Goal: Task Accomplishment & Management: Complete application form

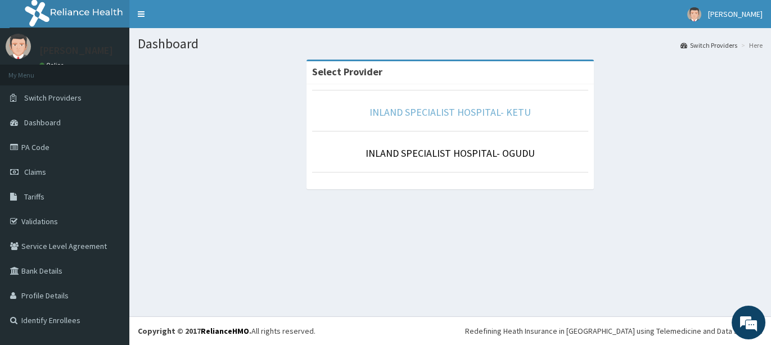
click at [469, 116] on link "INLAND SPECIALIST HOSPITAL- KETU" at bounding box center [449, 112] width 161 height 13
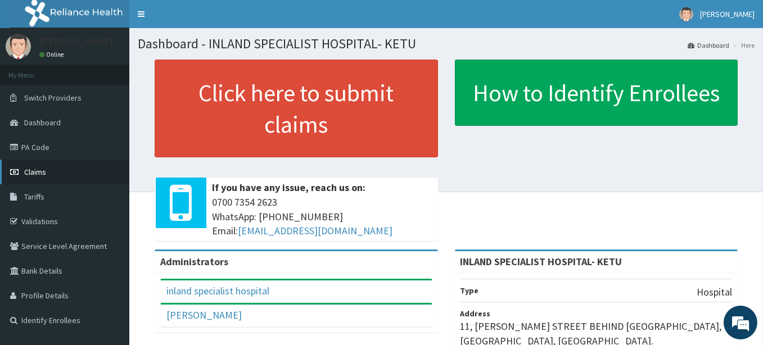
click at [28, 171] on span "Claims" at bounding box center [35, 172] width 22 height 10
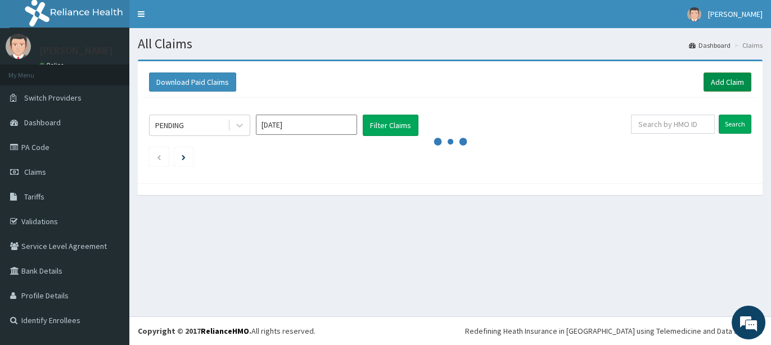
click at [725, 81] on link "Add Claim" at bounding box center [727, 82] width 48 height 19
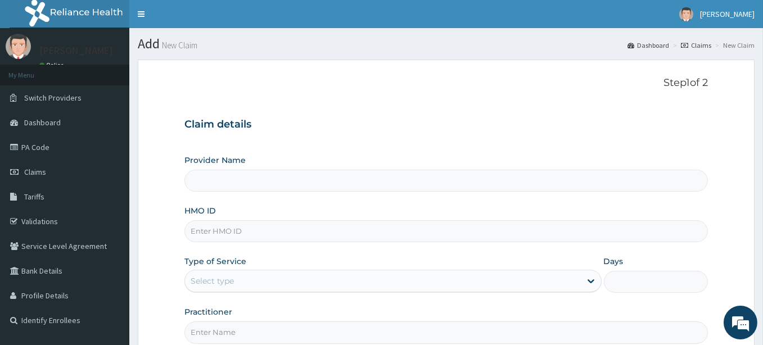
type input "INLAND SPECIALIST HOSPITAL- KETU"
click at [207, 234] on input "HMO ID" at bounding box center [445, 231] width 523 height 22
paste input "DGB/10066/A"
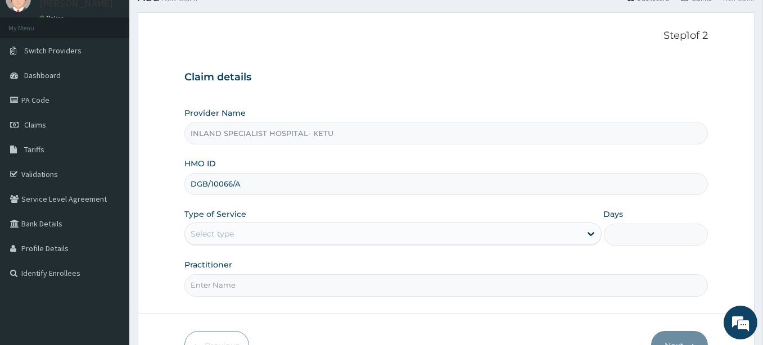
scroll to position [115, 0]
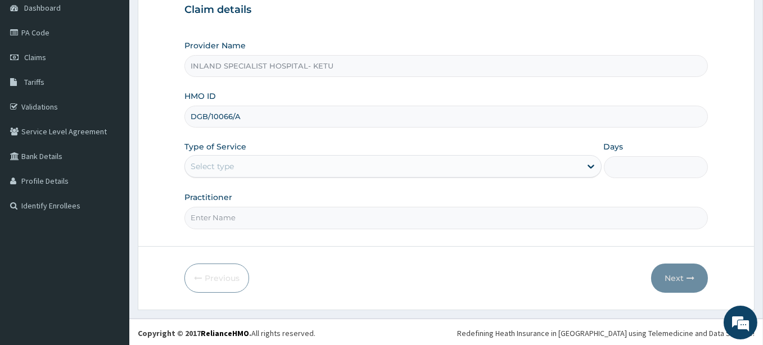
type input "DGB/10066/A"
click at [202, 168] on div "Select type" at bounding box center [212, 166] width 43 height 11
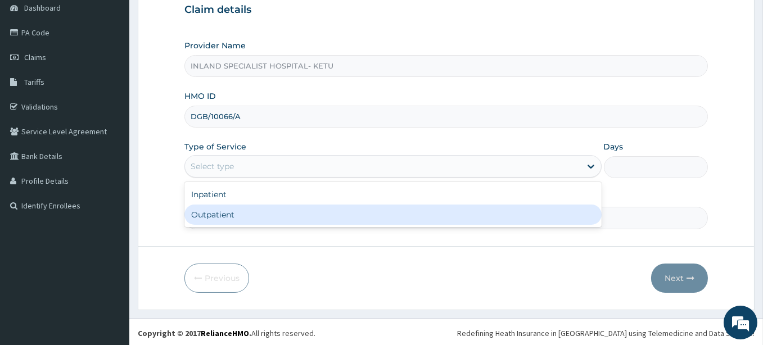
click at [201, 214] on div "Outpatient" at bounding box center [392, 215] width 417 height 20
type input "1"
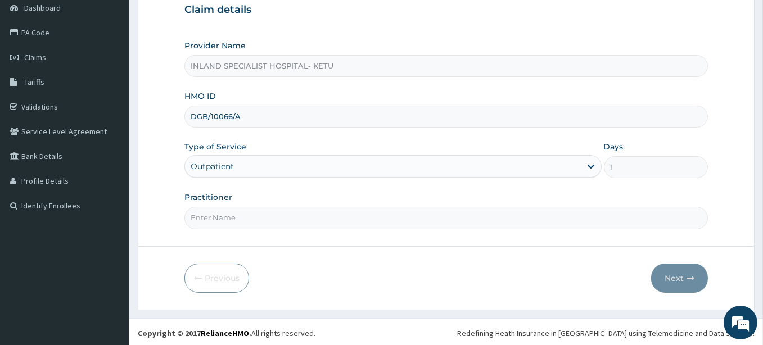
click at [207, 223] on input "Practitioner" at bounding box center [445, 218] width 523 height 22
type input "DR OLUJITAN"
click at [673, 273] on button "Next" at bounding box center [679, 278] width 57 height 29
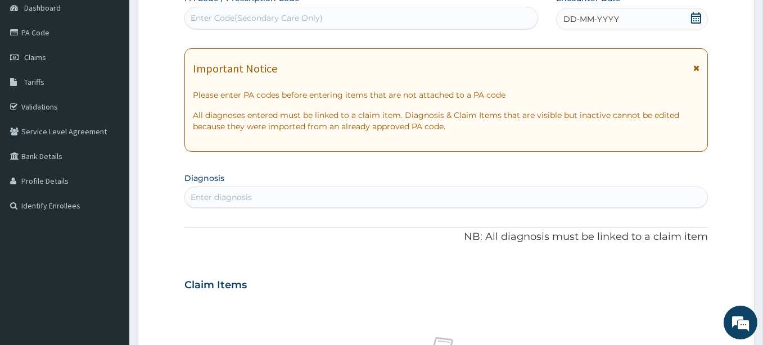
click at [625, 15] on div "DD-MM-YYYY" at bounding box center [632, 19] width 152 height 22
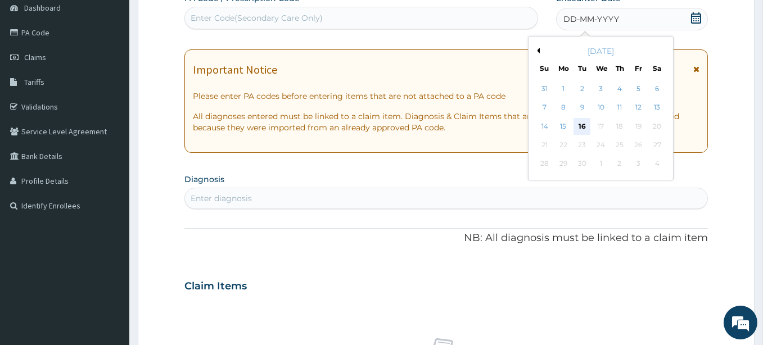
click at [587, 118] on div "16" at bounding box center [582, 126] width 17 height 17
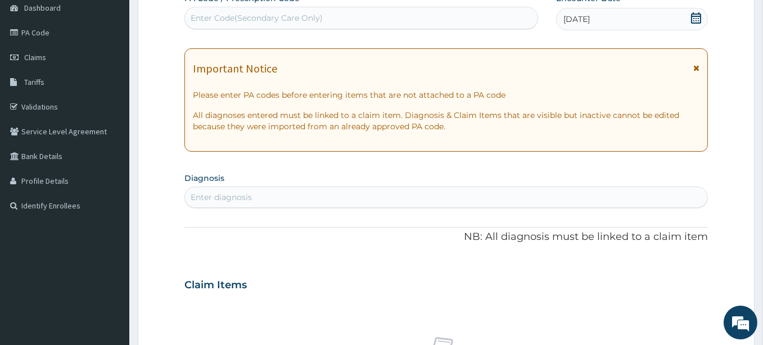
click at [252, 198] on div "Enter diagnosis" at bounding box center [446, 197] width 522 height 18
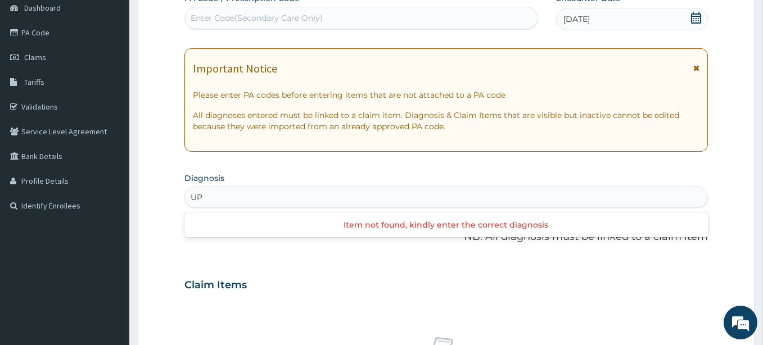
type input "U"
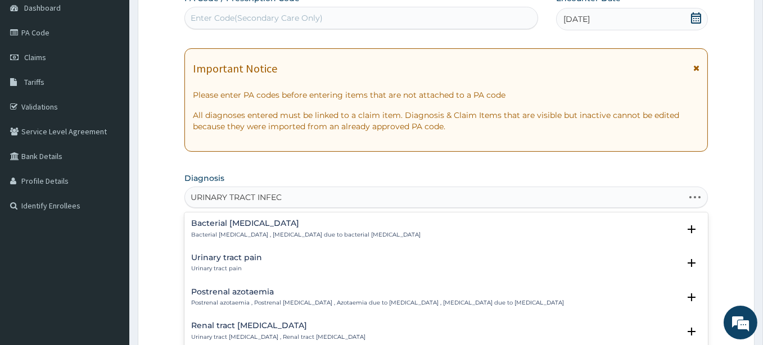
type input "URINARY TRACT INFECT"
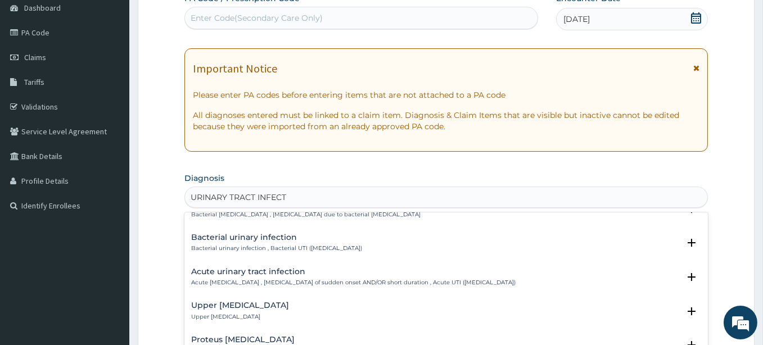
scroll to position [51, 0]
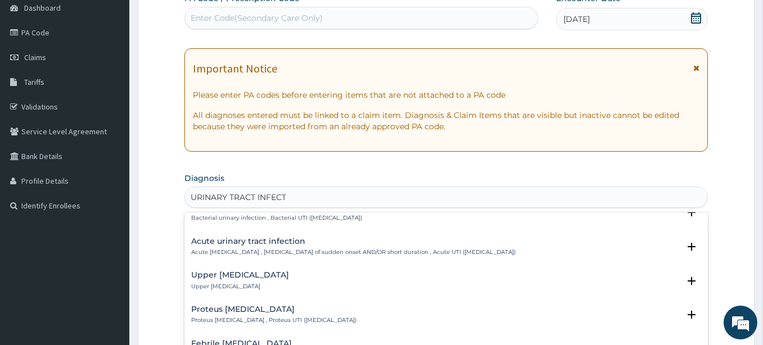
click at [235, 237] on h4 "Acute urinary tract infection" at bounding box center [353, 241] width 324 height 8
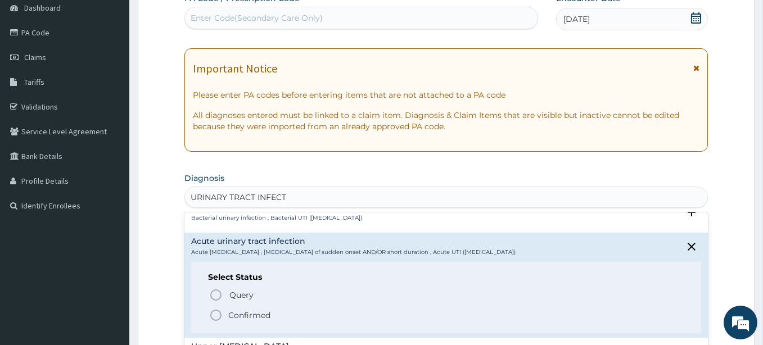
click at [214, 316] on icon "status option filled" at bounding box center [215, 315] width 13 height 13
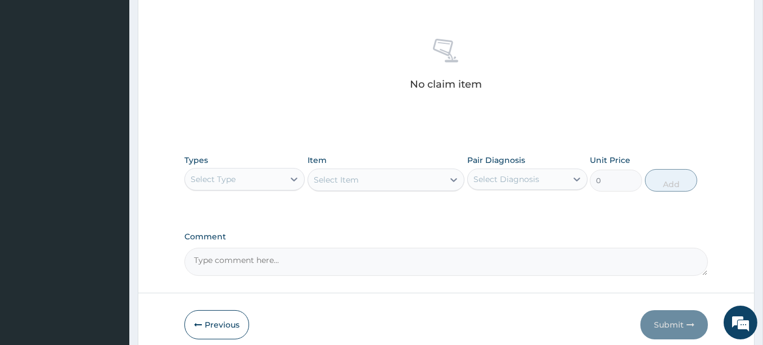
scroll to position [463, 0]
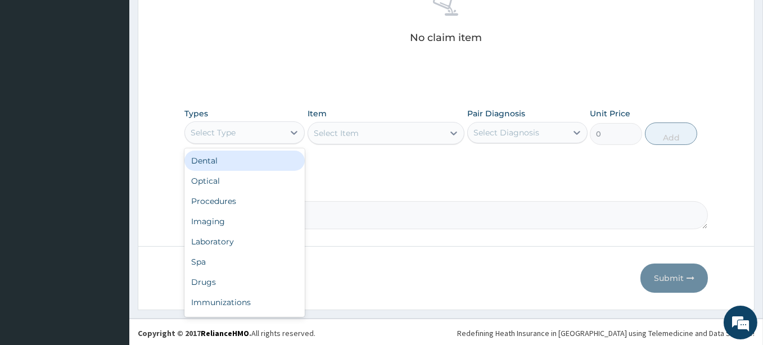
click at [245, 125] on div "Select Type" at bounding box center [234, 133] width 99 height 18
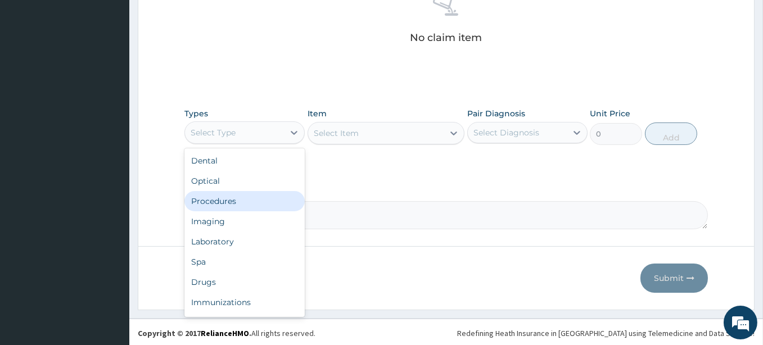
click at [211, 197] on div "Procedures" at bounding box center [244, 201] width 120 height 20
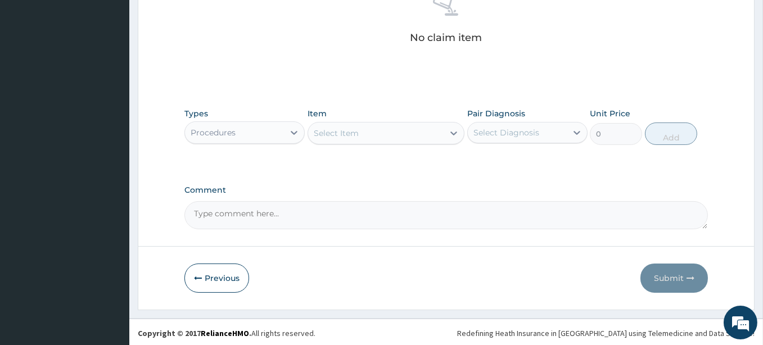
click at [239, 132] on div "Procedures" at bounding box center [234, 133] width 99 height 18
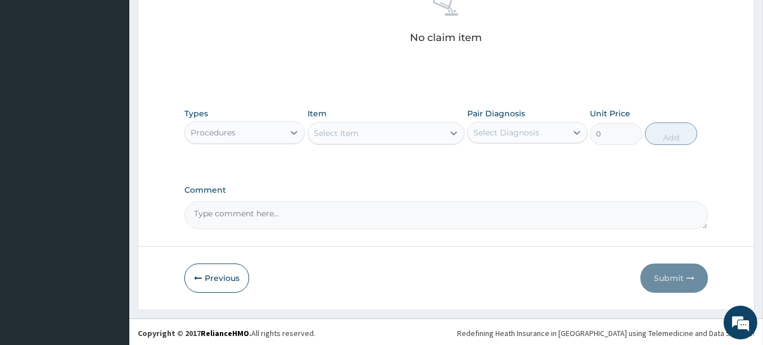
click at [390, 133] on div "Select Item" at bounding box center [375, 133] width 135 height 18
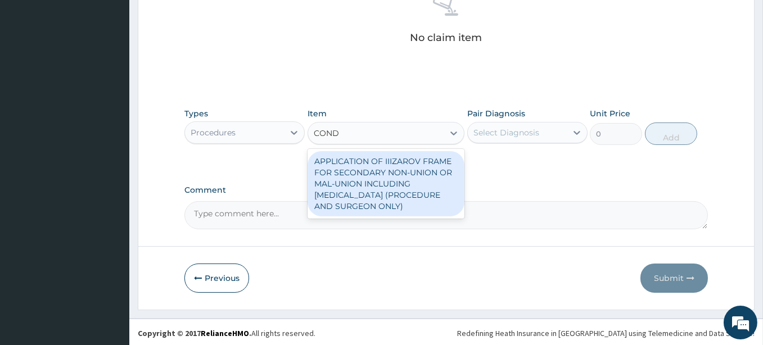
type input "COND"
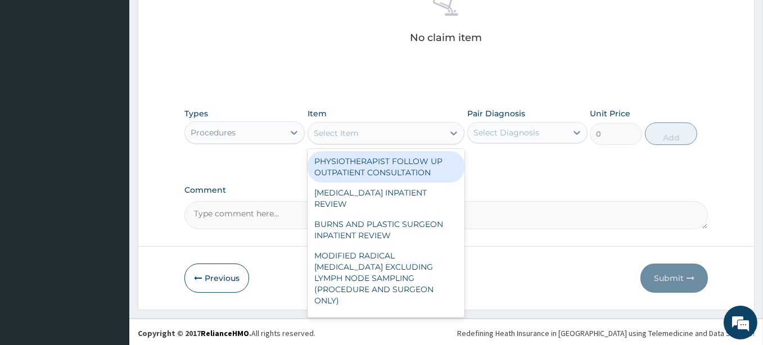
click at [342, 129] on div "Select Item" at bounding box center [336, 133] width 45 height 11
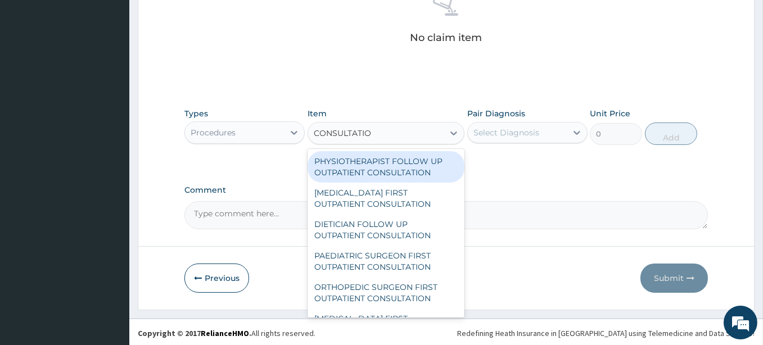
type input "CONSULTATION"
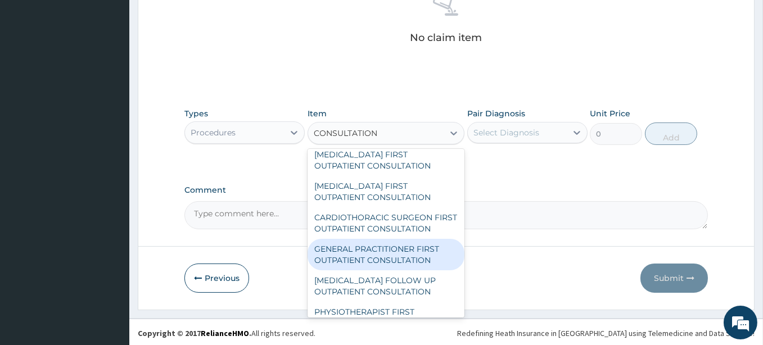
scroll to position [255, 0]
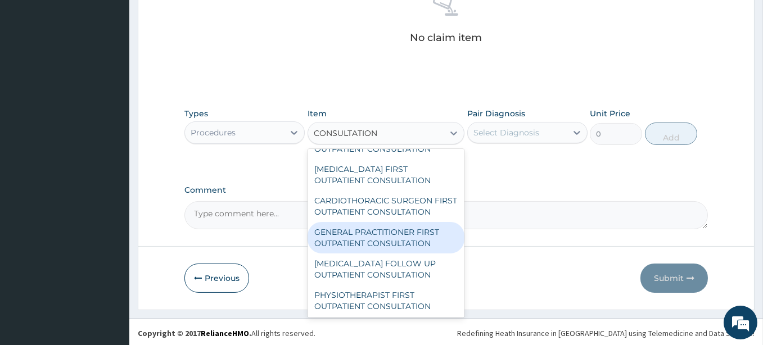
click at [356, 242] on div "GENERAL PRACTITIONER FIRST OUTPATIENT CONSULTATION" at bounding box center [385, 237] width 157 height 31
type input "3750"
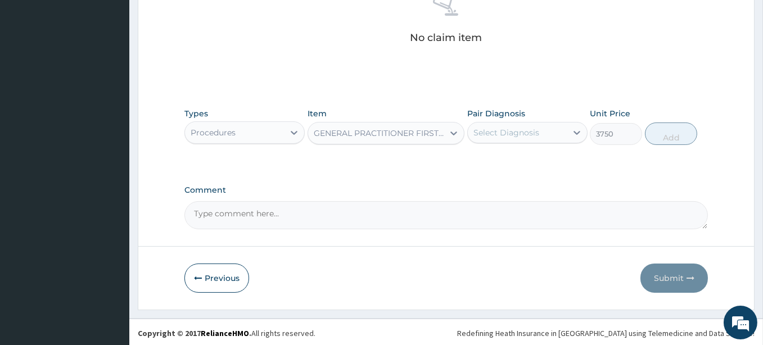
click at [500, 132] on div "Select Diagnosis" at bounding box center [506, 132] width 66 height 11
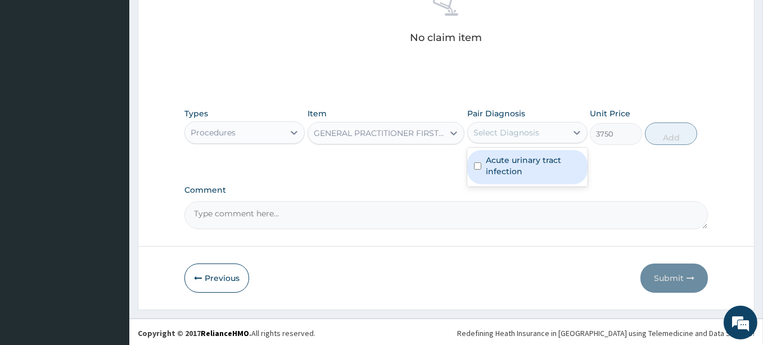
click at [501, 161] on label "Acute urinary tract infection" at bounding box center [533, 166] width 95 height 22
checkbox input "true"
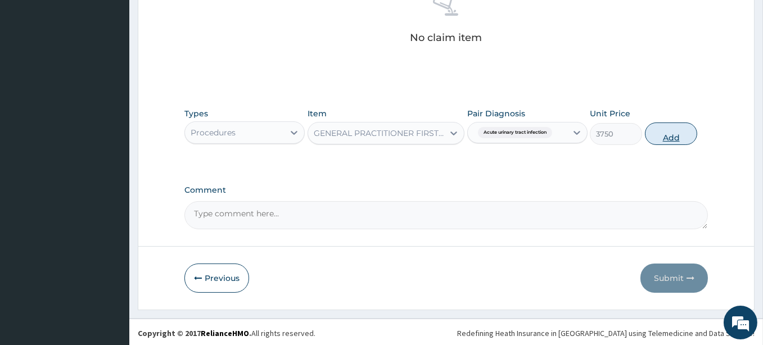
click at [657, 130] on button "Add" at bounding box center [671, 134] width 52 height 22
type input "0"
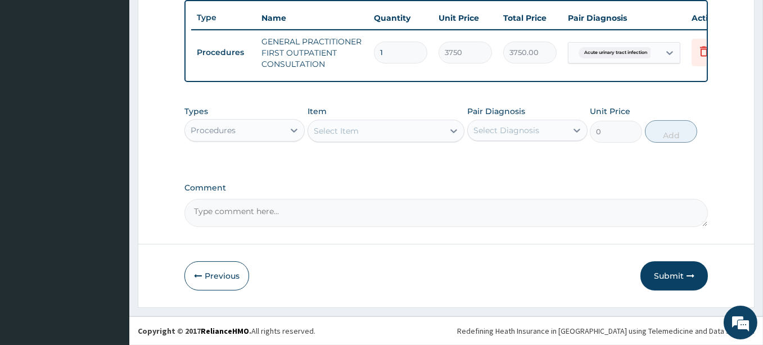
click at [254, 125] on div "Procedures" at bounding box center [234, 130] width 99 height 18
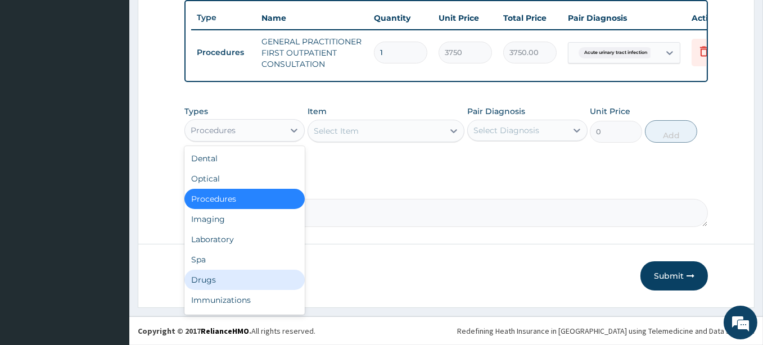
click at [213, 279] on div "Drugs" at bounding box center [244, 280] width 120 height 20
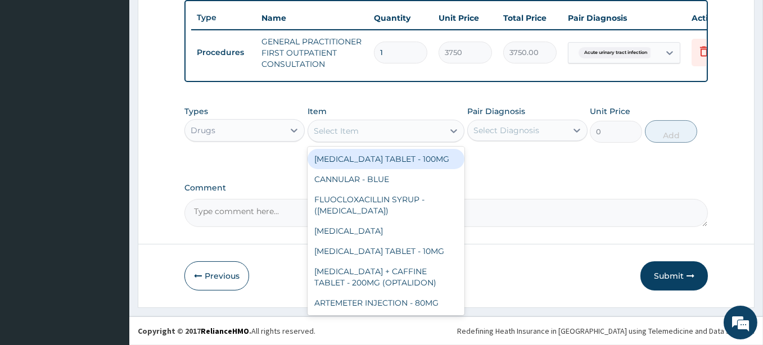
click at [338, 137] on div "Select Item" at bounding box center [375, 131] width 135 height 18
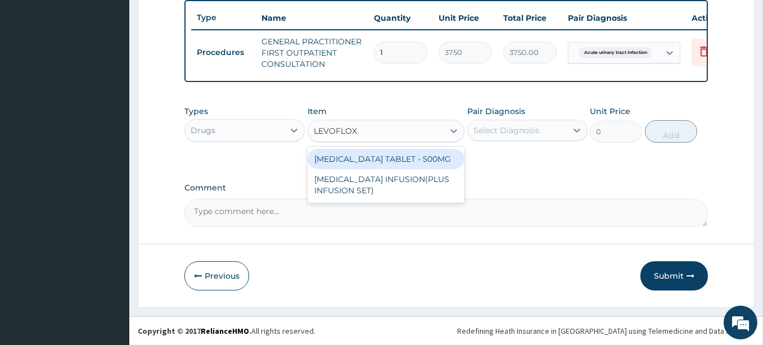
type input "LEVOFLOXA"
click at [342, 159] on div "LEVOFLOXACIN TABLET - 500MG" at bounding box center [385, 159] width 157 height 20
type input "196"
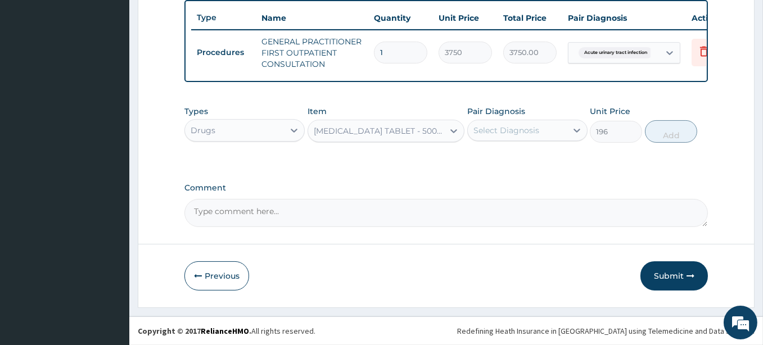
click at [490, 127] on div "Select Diagnosis" at bounding box center [506, 130] width 66 height 11
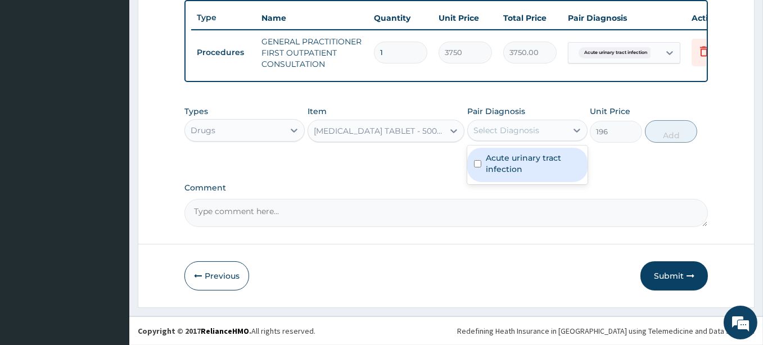
click at [500, 159] on label "Acute urinary tract infection" at bounding box center [533, 163] width 95 height 22
checkbox input "true"
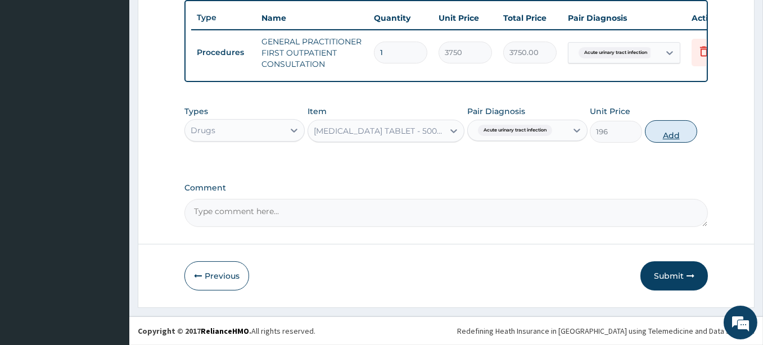
click at [664, 131] on button "Add" at bounding box center [671, 131] width 52 height 22
type input "0"
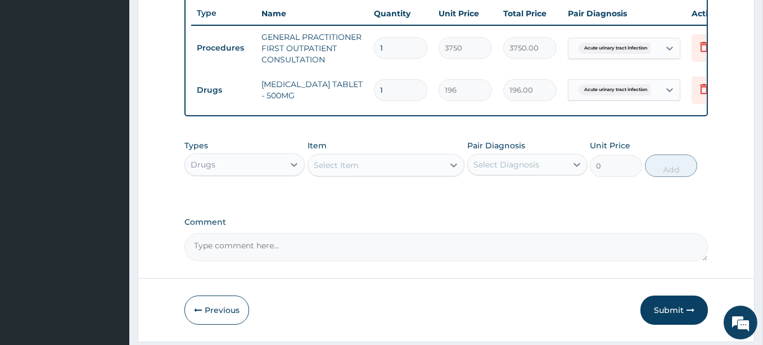
type input "0.00"
type input "7"
type input "1372.00"
type input "7"
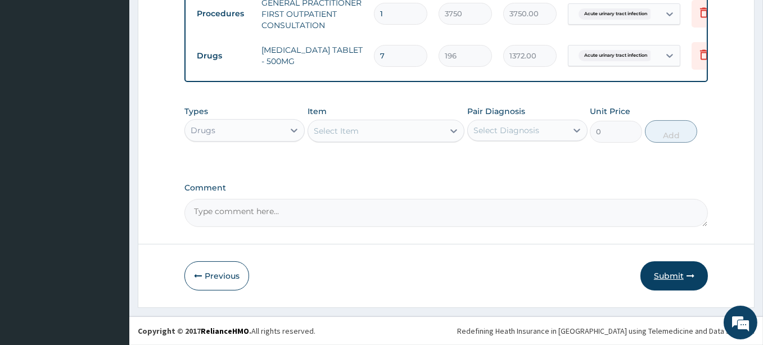
click at [671, 274] on button "Submit" at bounding box center [673, 275] width 67 height 29
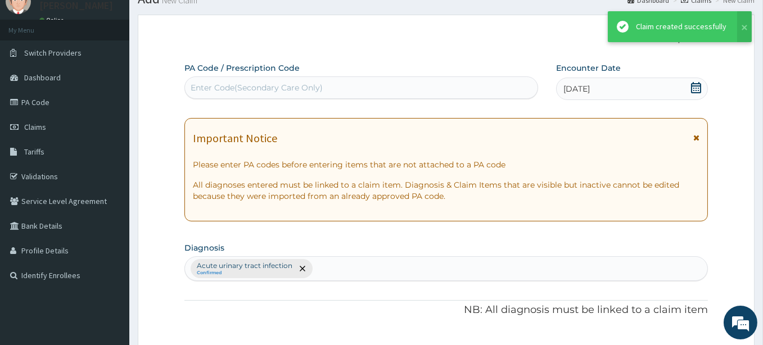
scroll to position [462, 0]
